Goal: Task Accomplishment & Management: Complete application form

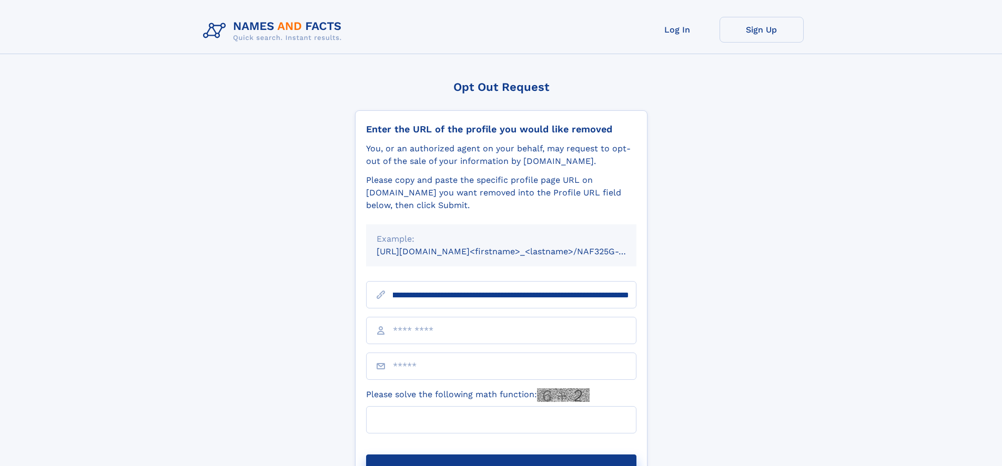
scroll to position [0, 109]
type input "**********"
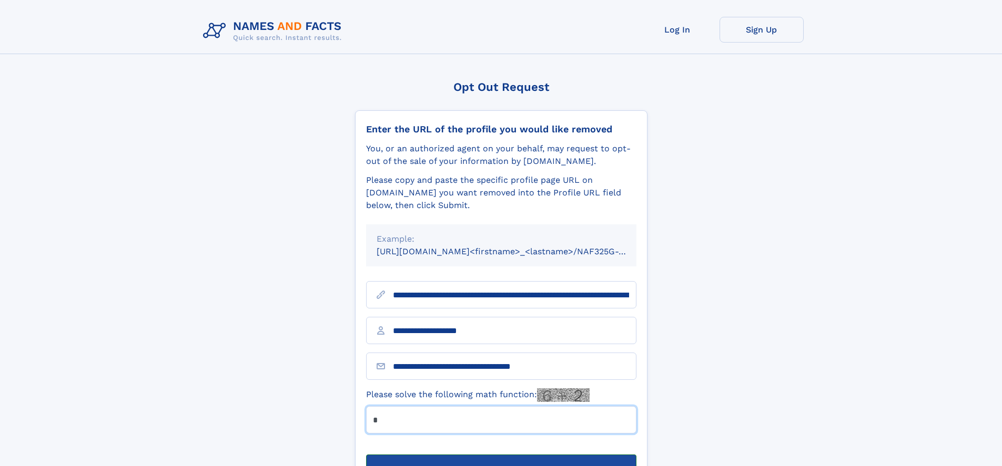
type input "*"
click at [501, 455] on button "Submit Opt Out Request" at bounding box center [501, 472] width 270 height 34
